Goal: Information Seeking & Learning: Learn about a topic

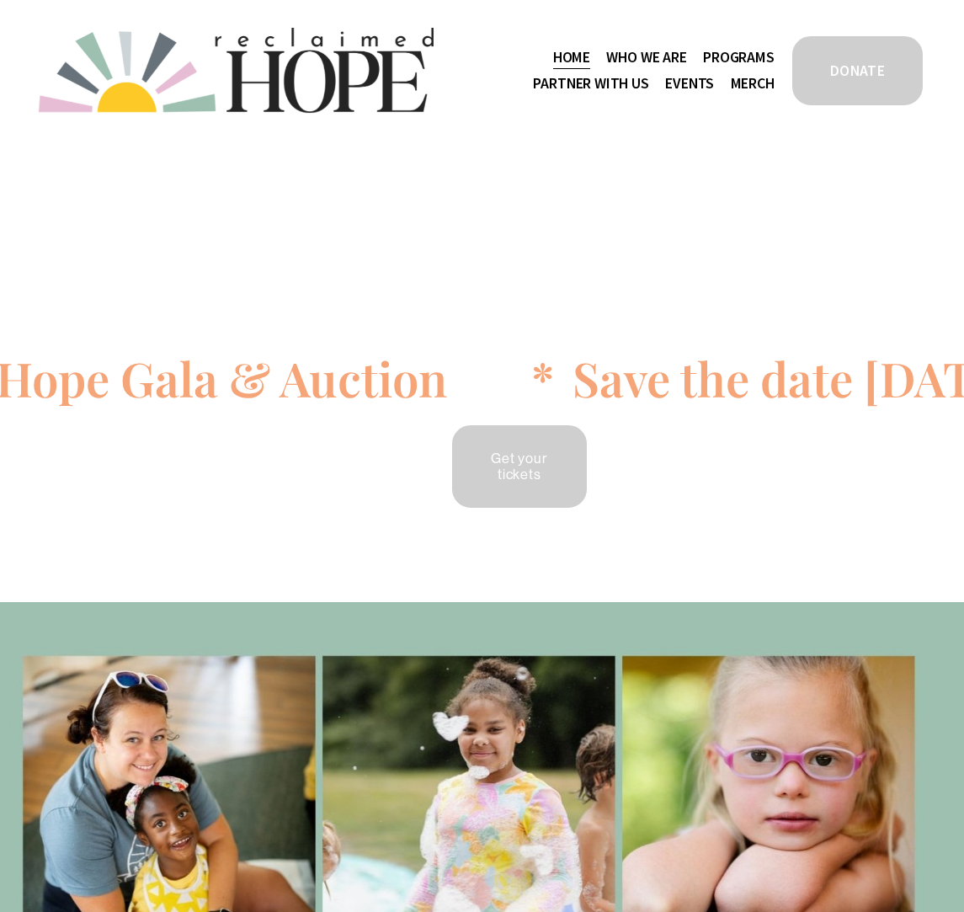
click at [0, 0] on span "Staff & Board" at bounding box center [0, 0] width 0 height 0
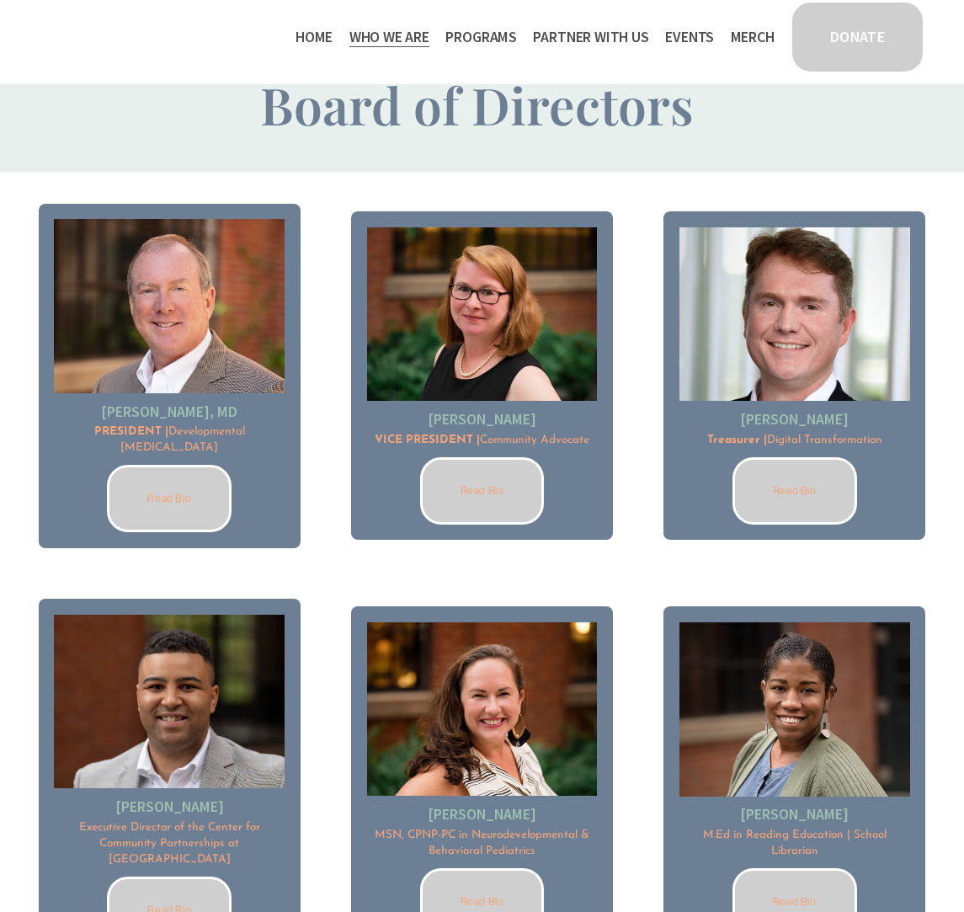
scroll to position [1263, 0]
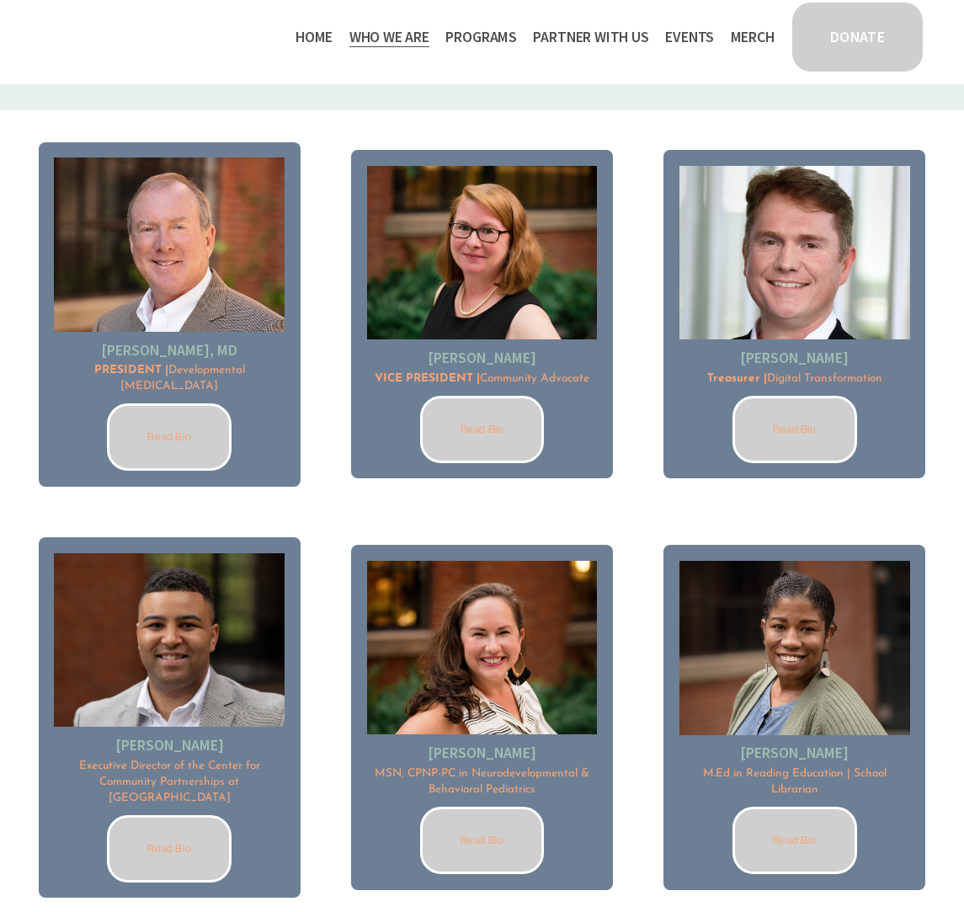
click at [503, 807] on link "Read Bio" at bounding box center [482, 840] width 125 height 67
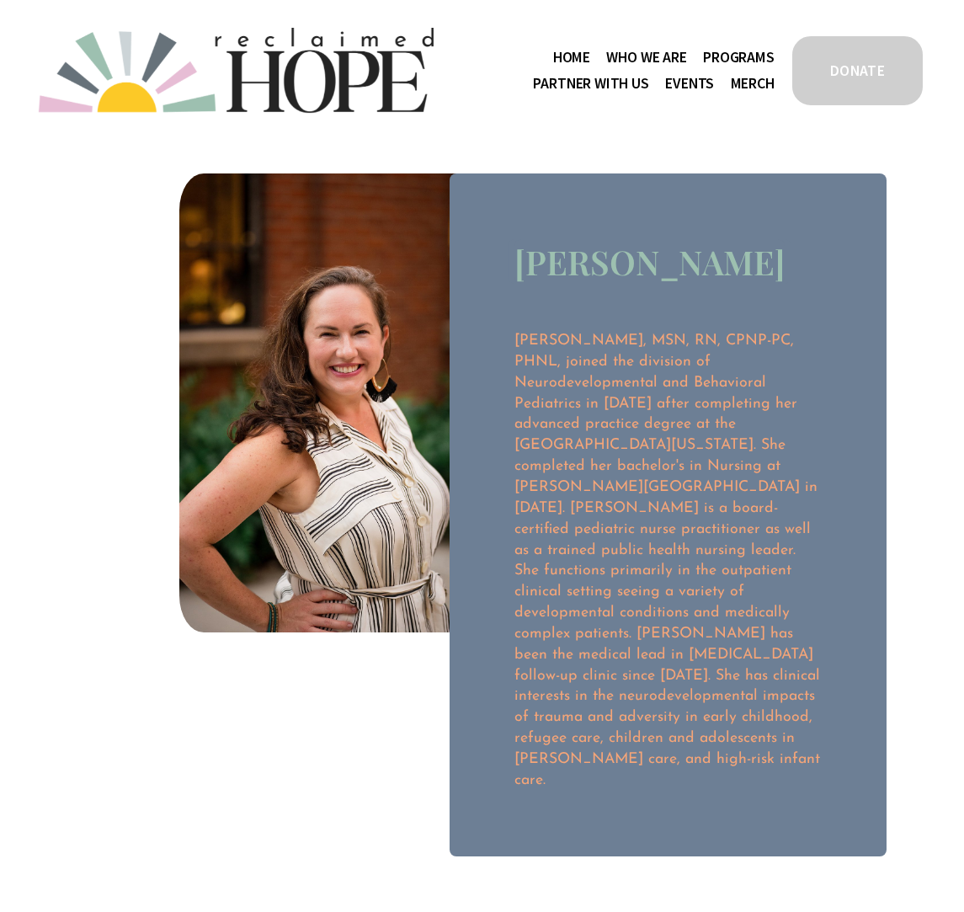
click at [0, 0] on span "Staff & Board" at bounding box center [0, 0] width 0 height 0
